Goal: Find specific page/section: Find specific page/section

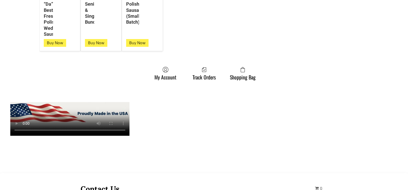
scroll to position [1388, 0]
